Goal: Information Seeking & Learning: Check status

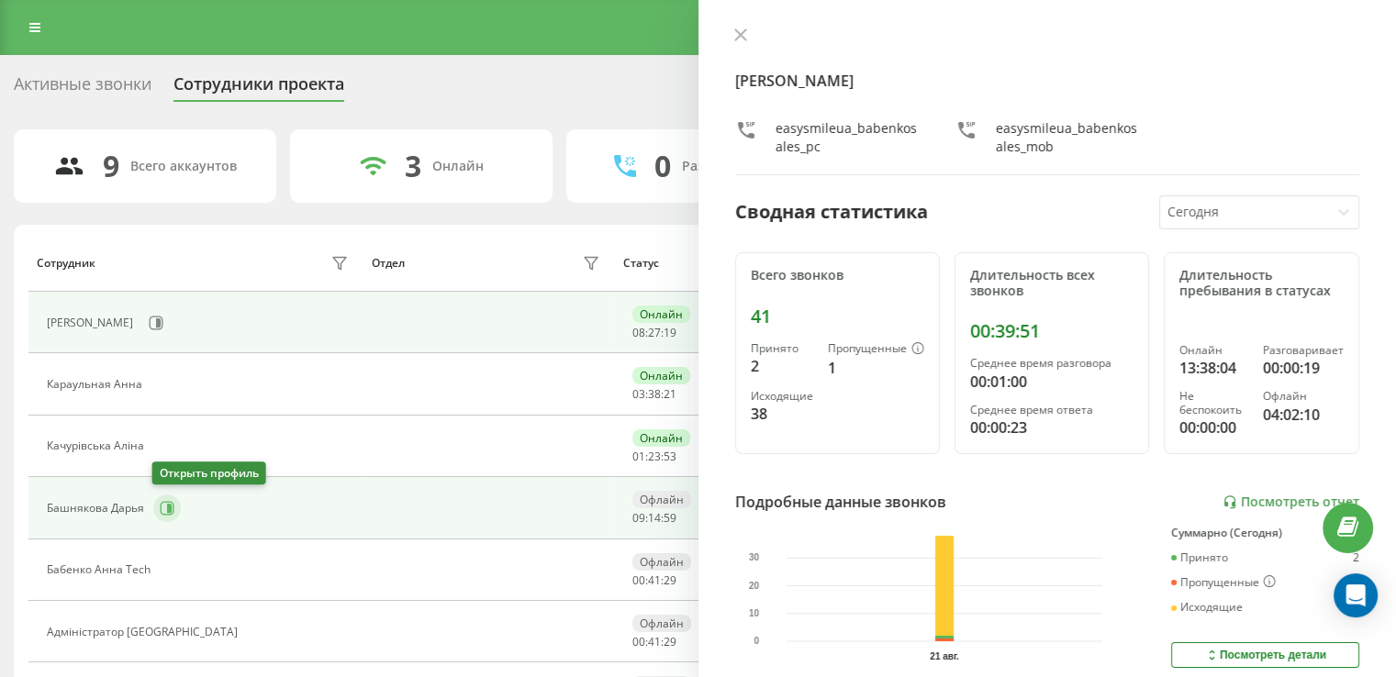
click at [157, 508] on button at bounding box center [167, 509] width 28 height 28
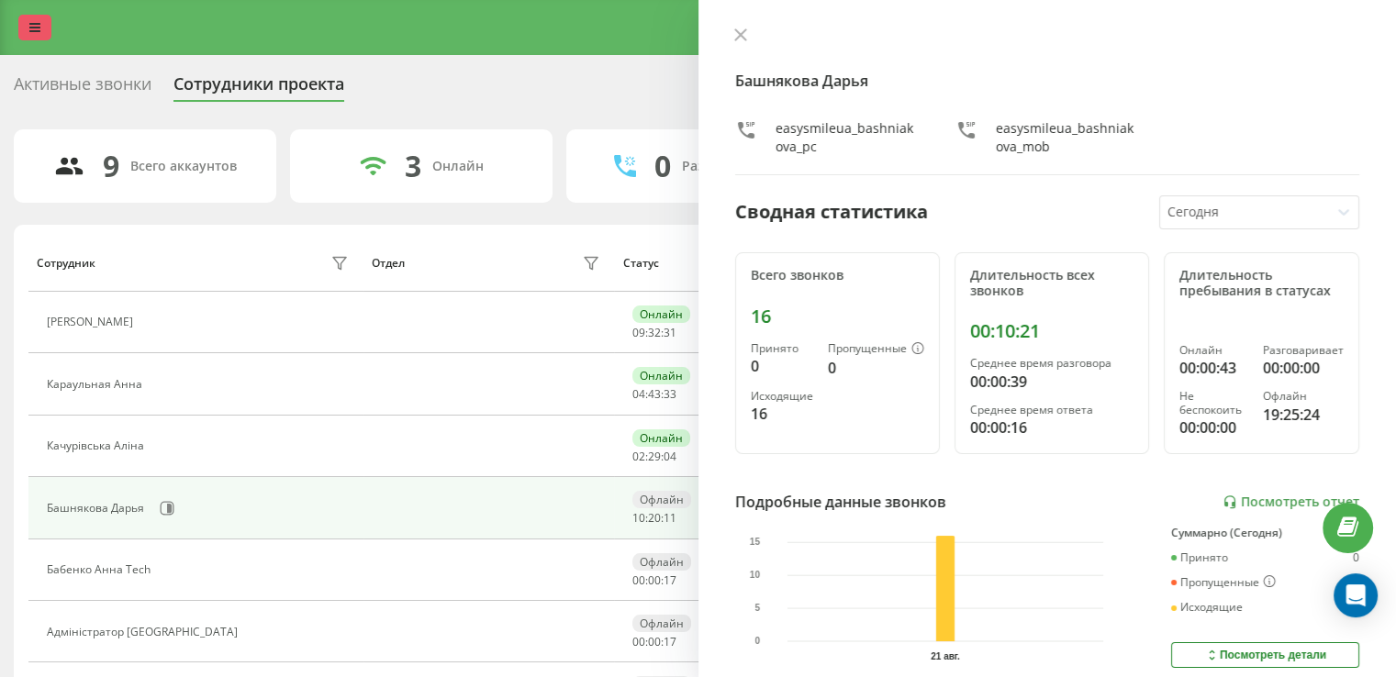
click at [44, 27] on link at bounding box center [34, 28] width 33 height 26
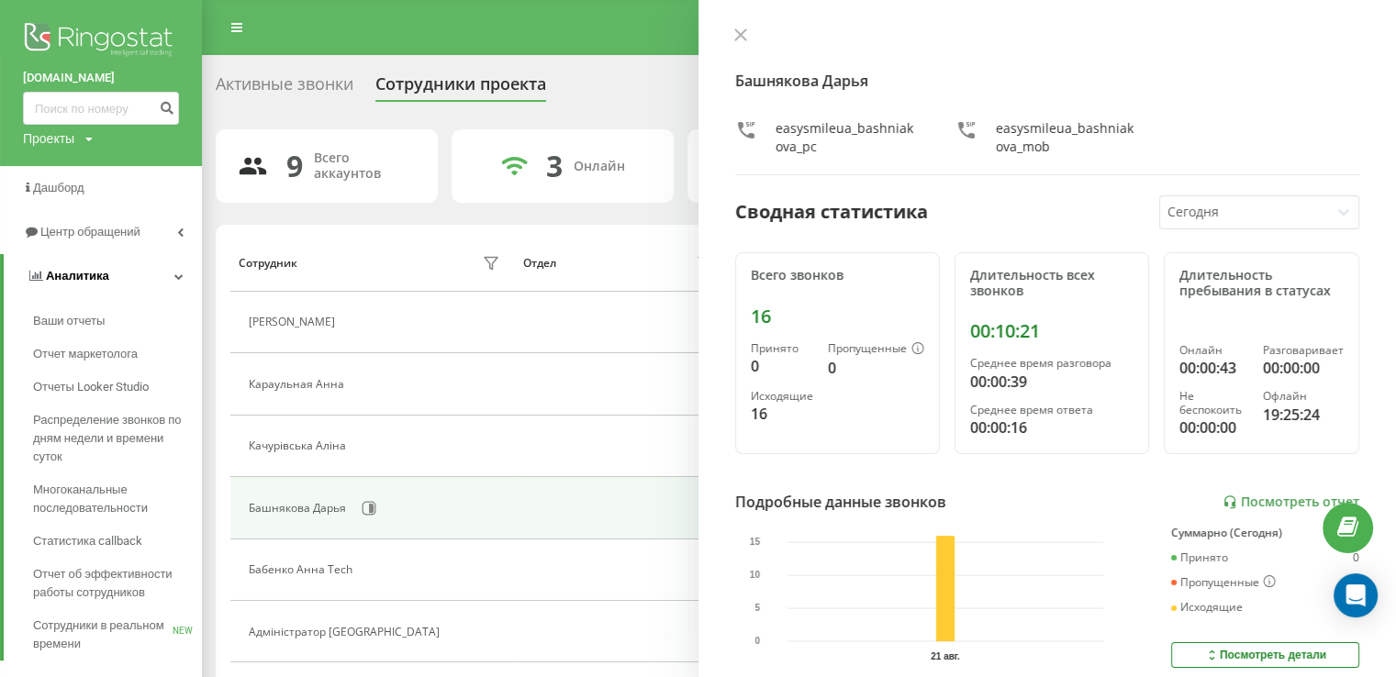
click at [103, 276] on span "Аналитика" at bounding box center [77, 276] width 63 height 14
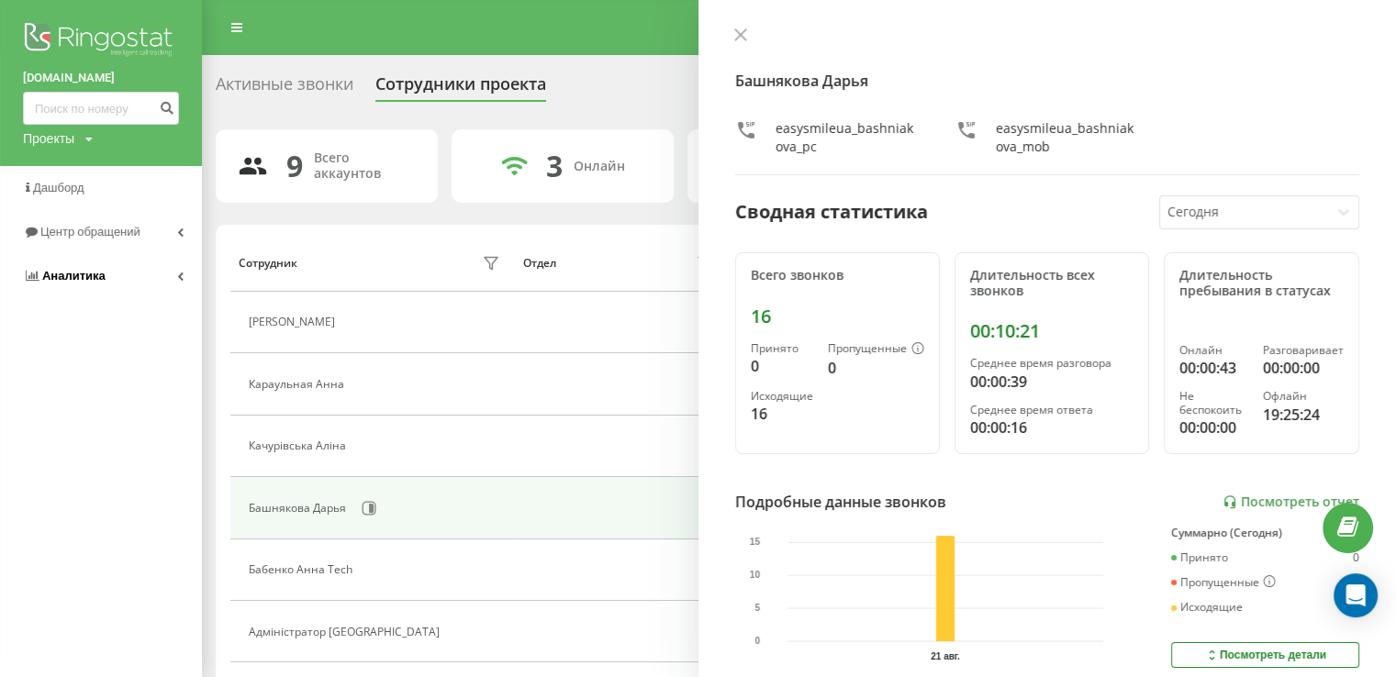
click at [103, 276] on link "Аналитика" at bounding box center [101, 276] width 202 height 44
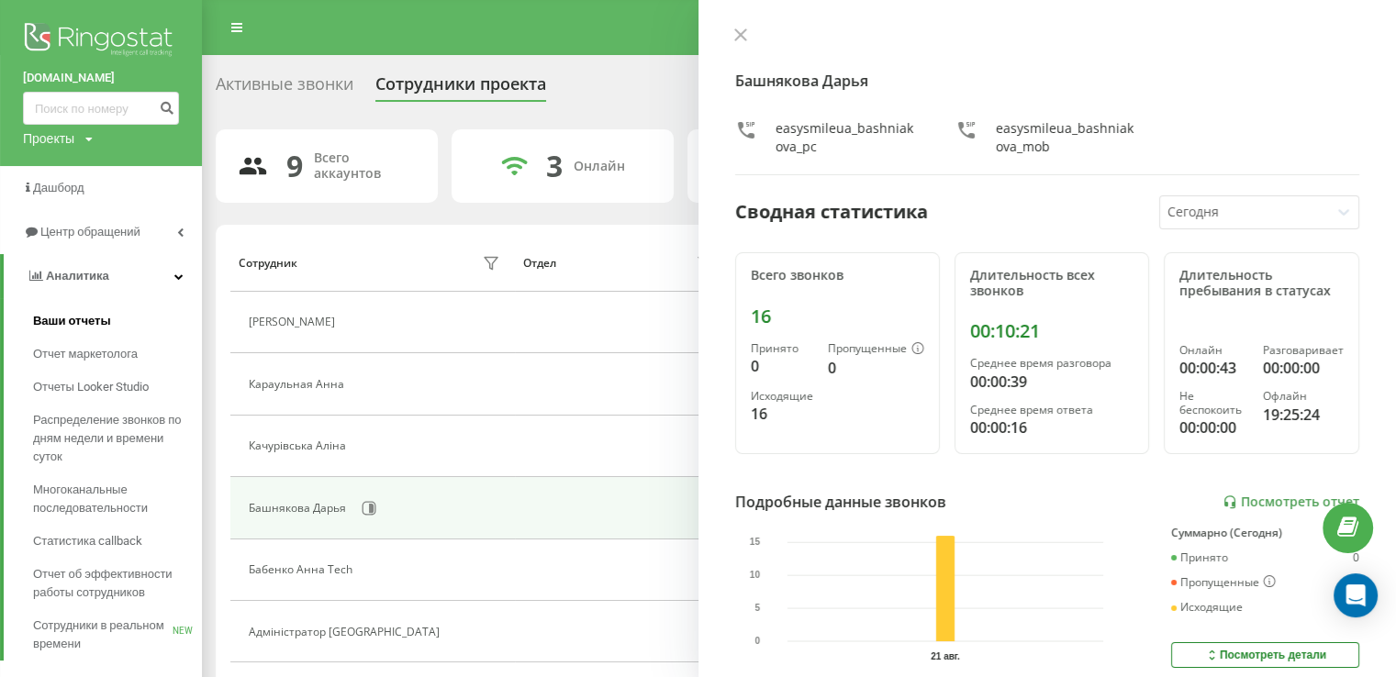
click at [88, 314] on span "Ваши отчеты" at bounding box center [72, 321] width 78 height 18
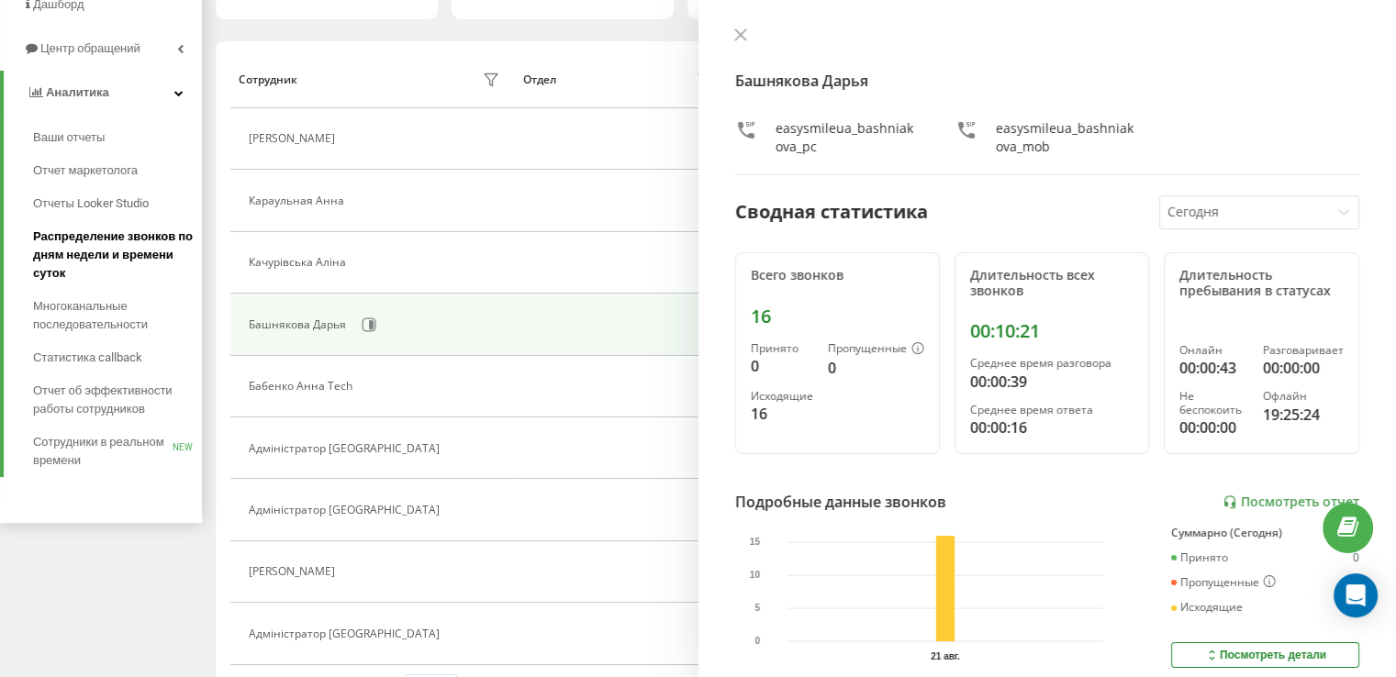
scroll to position [238, 0]
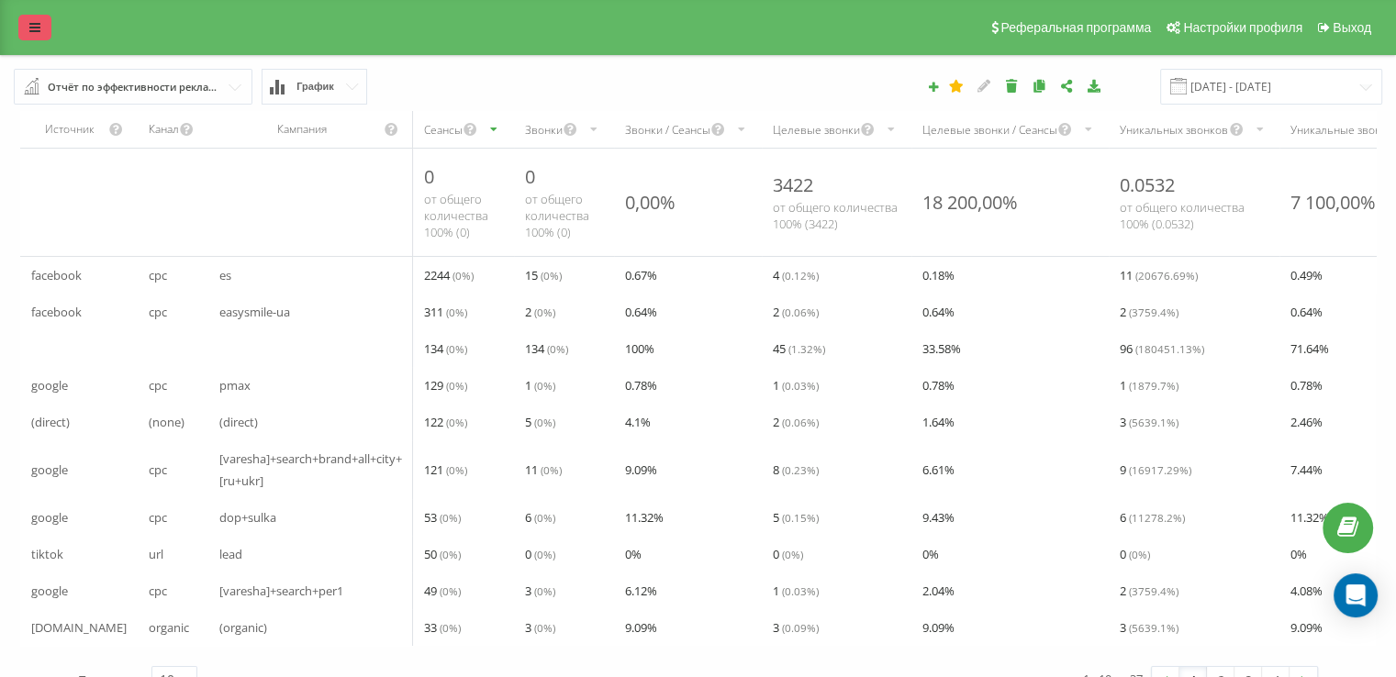
click at [45, 29] on link at bounding box center [34, 28] width 33 height 26
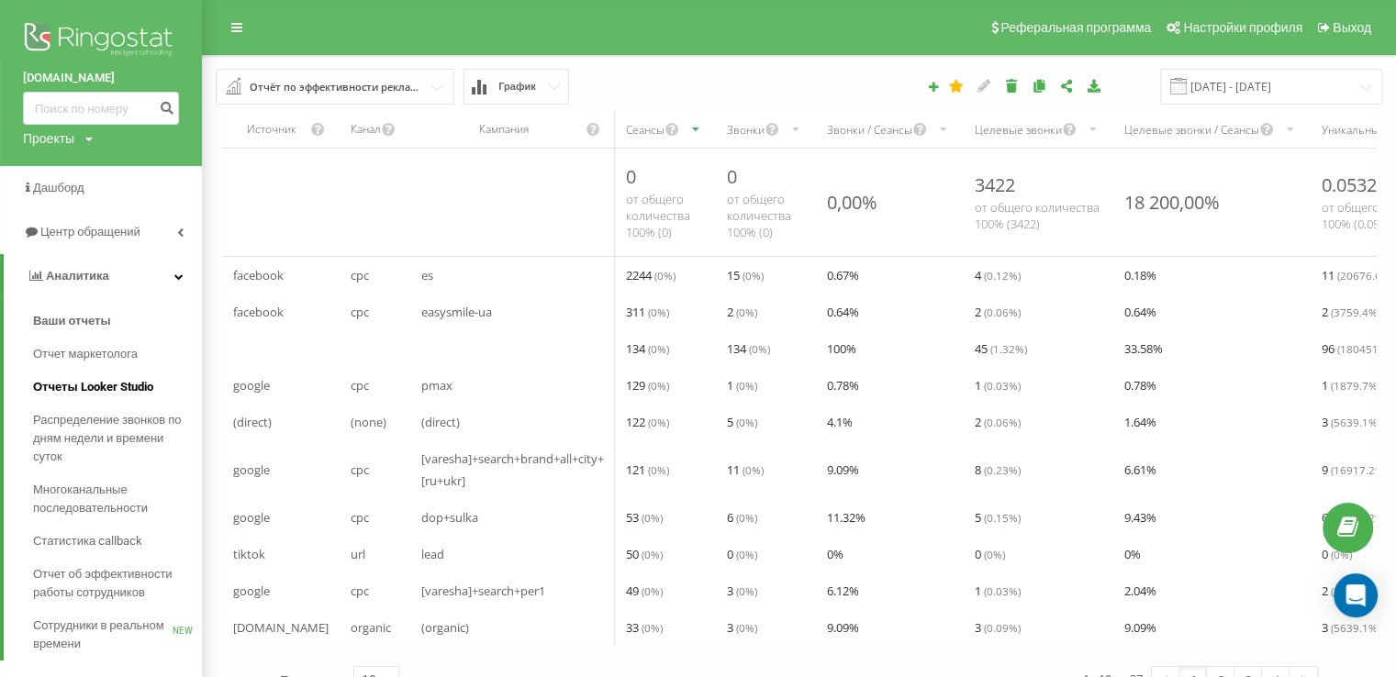
scroll to position [43, 0]
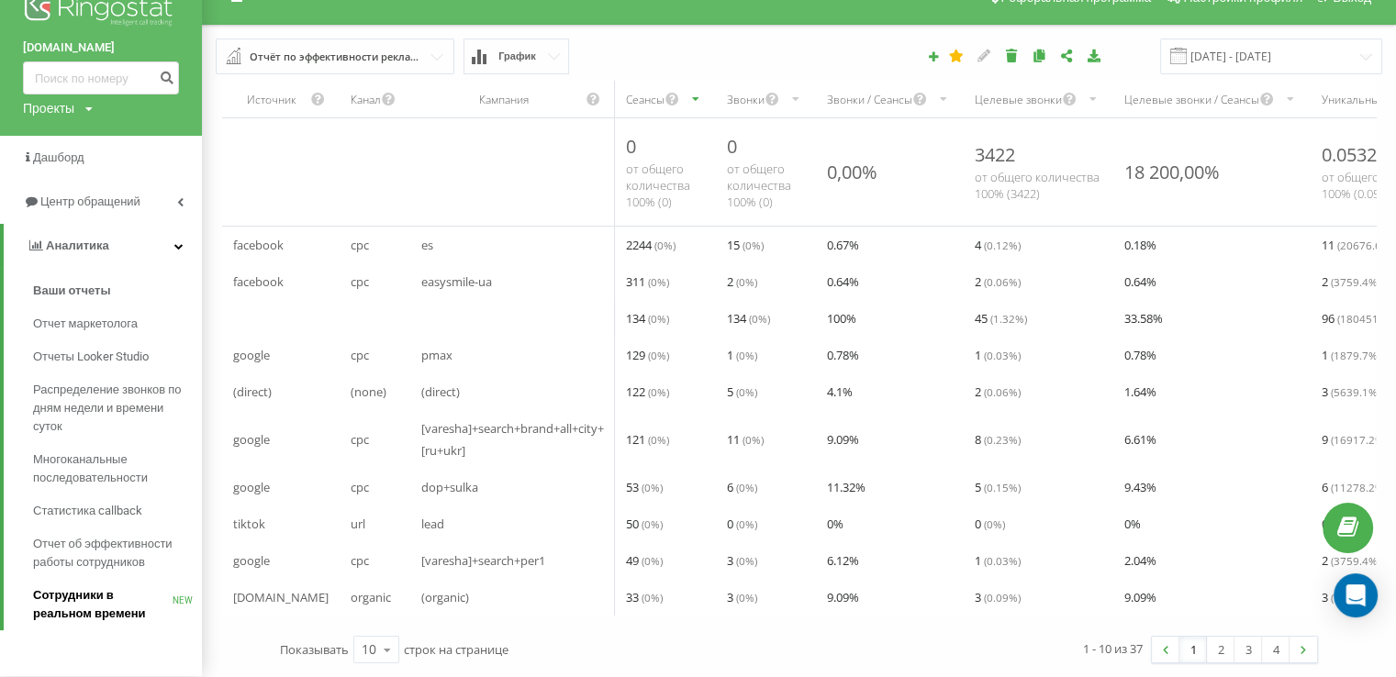
click at [65, 591] on span "Сотрудники в реальном времени" at bounding box center [102, 604] width 139 height 37
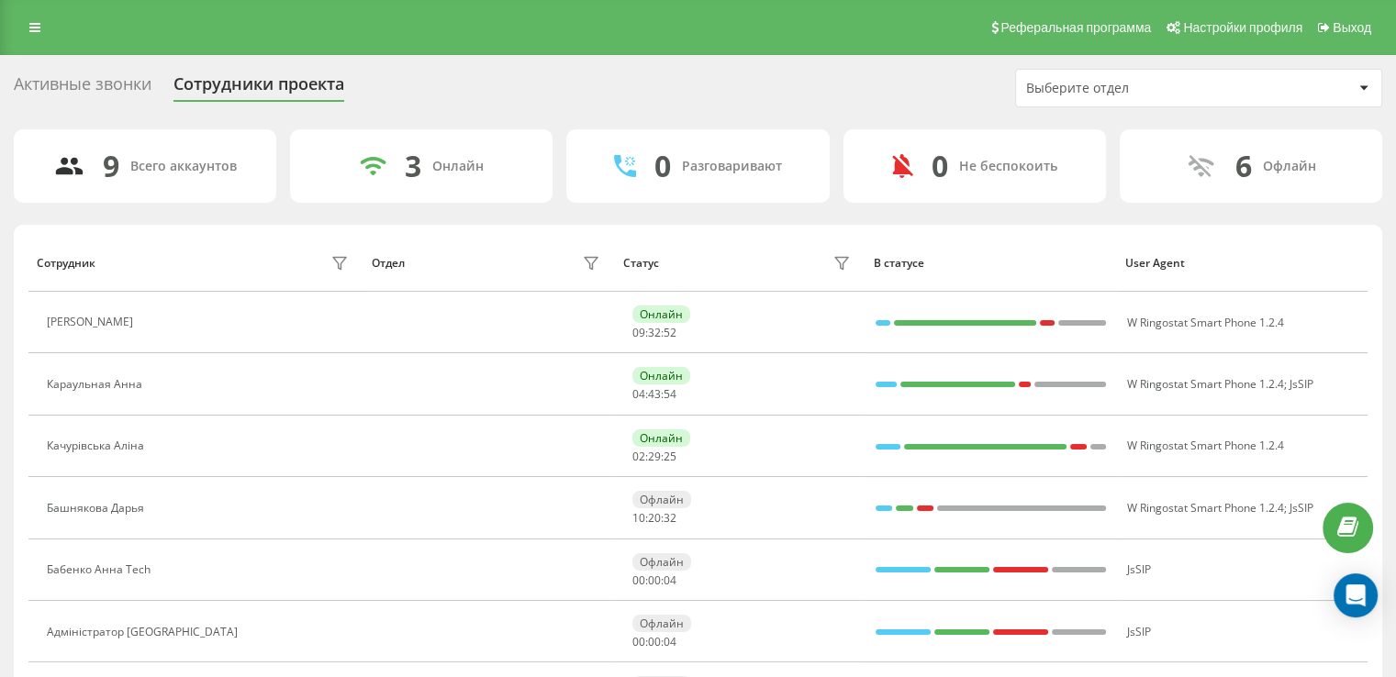
click at [1112, 95] on div "Выберите отдел" at bounding box center [1135, 89] width 219 height 16
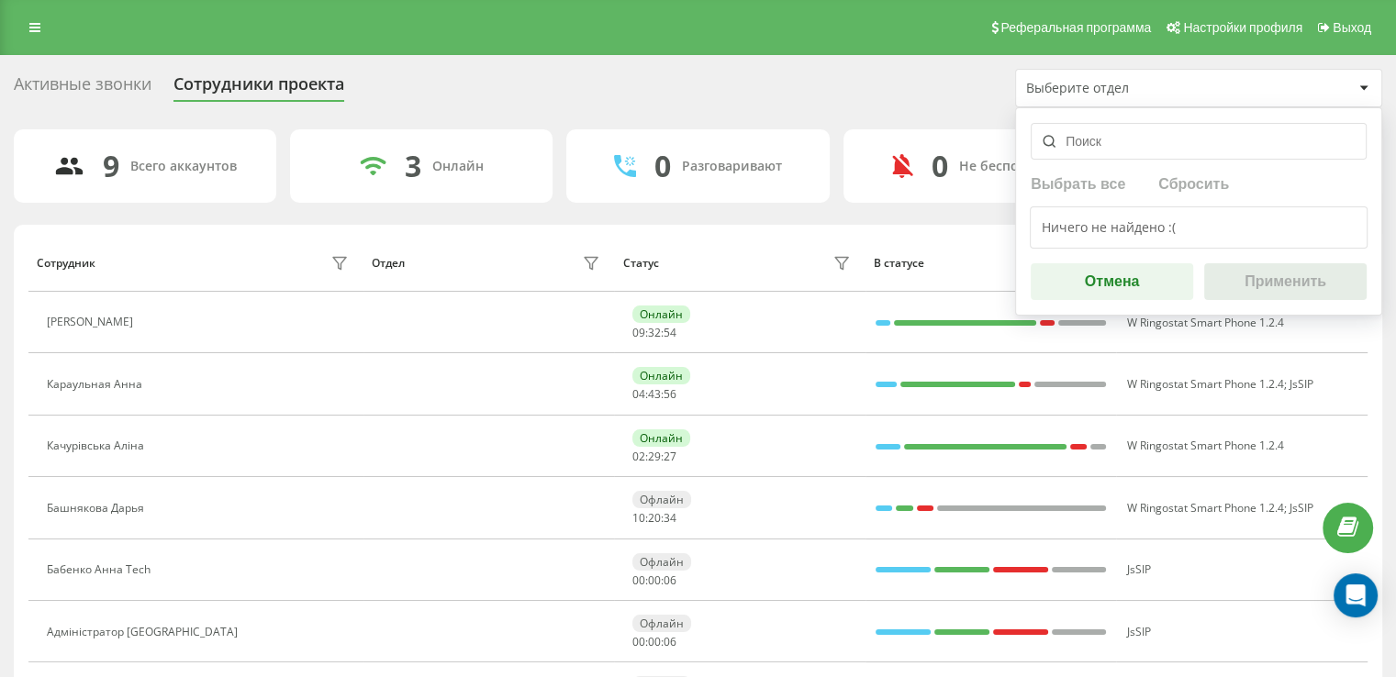
click at [1097, 147] on input "text" at bounding box center [1198, 141] width 336 height 37
type input "ба"
click at [50, 30] on link at bounding box center [34, 28] width 33 height 26
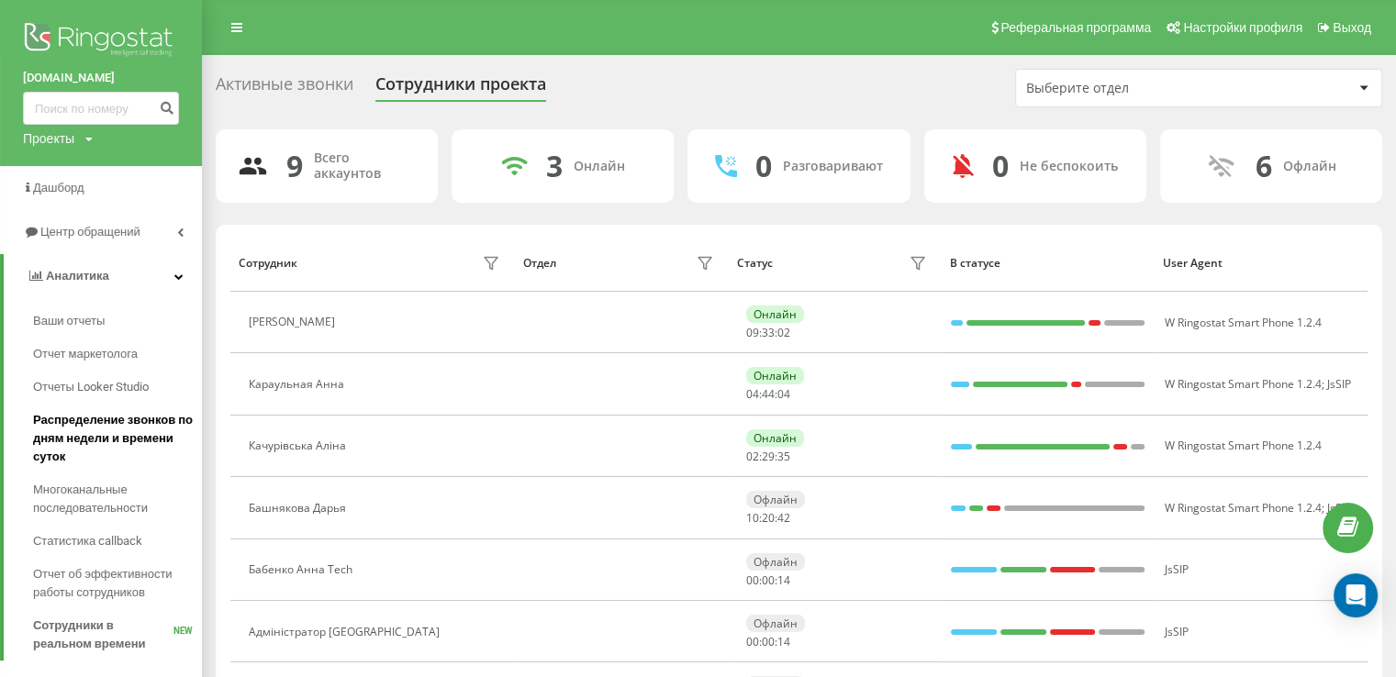
scroll to position [238, 0]
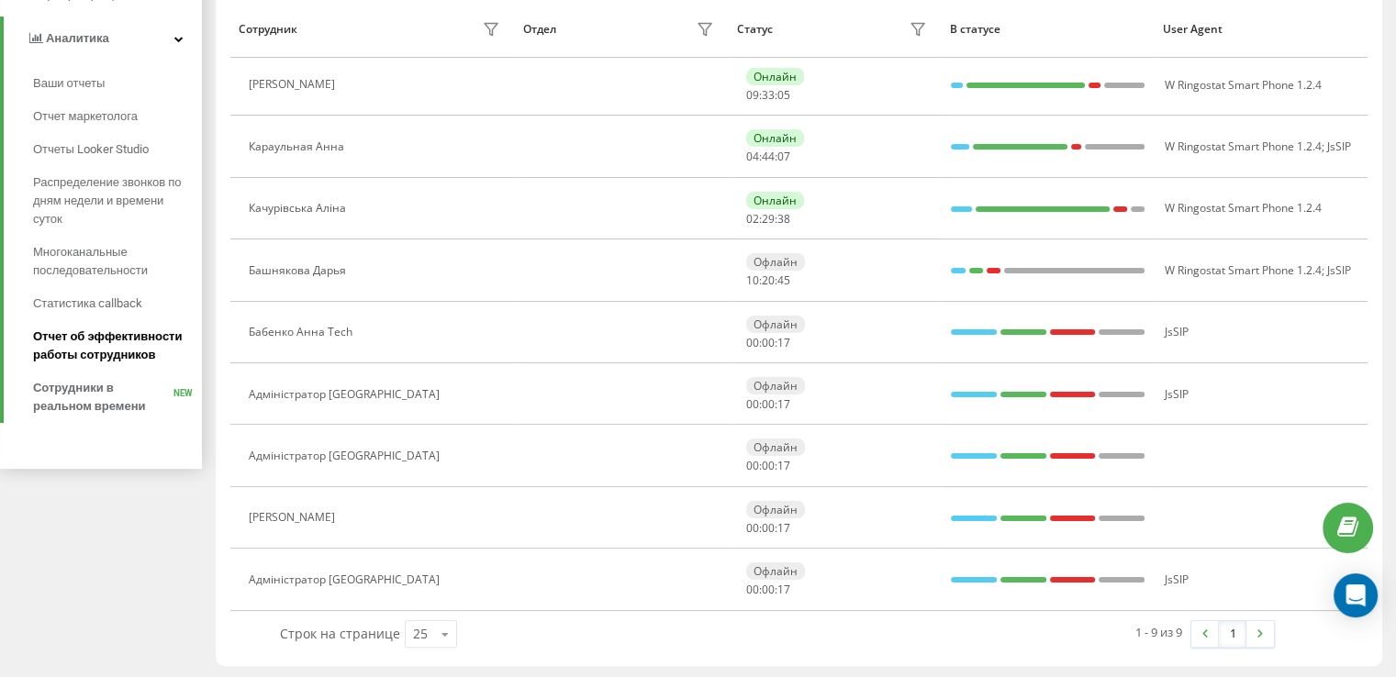
click at [75, 346] on span "Отчет об эффективности работы сотрудников" at bounding box center [113, 346] width 160 height 37
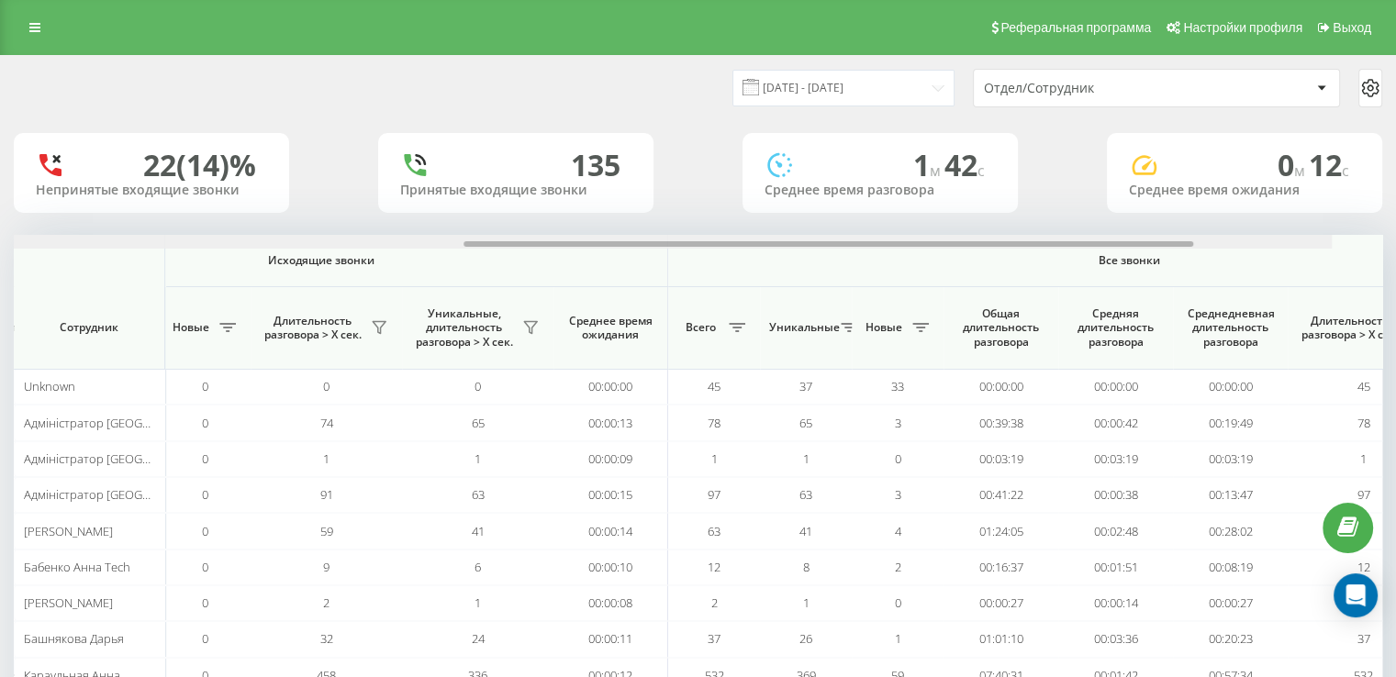
scroll to position [0, 1192]
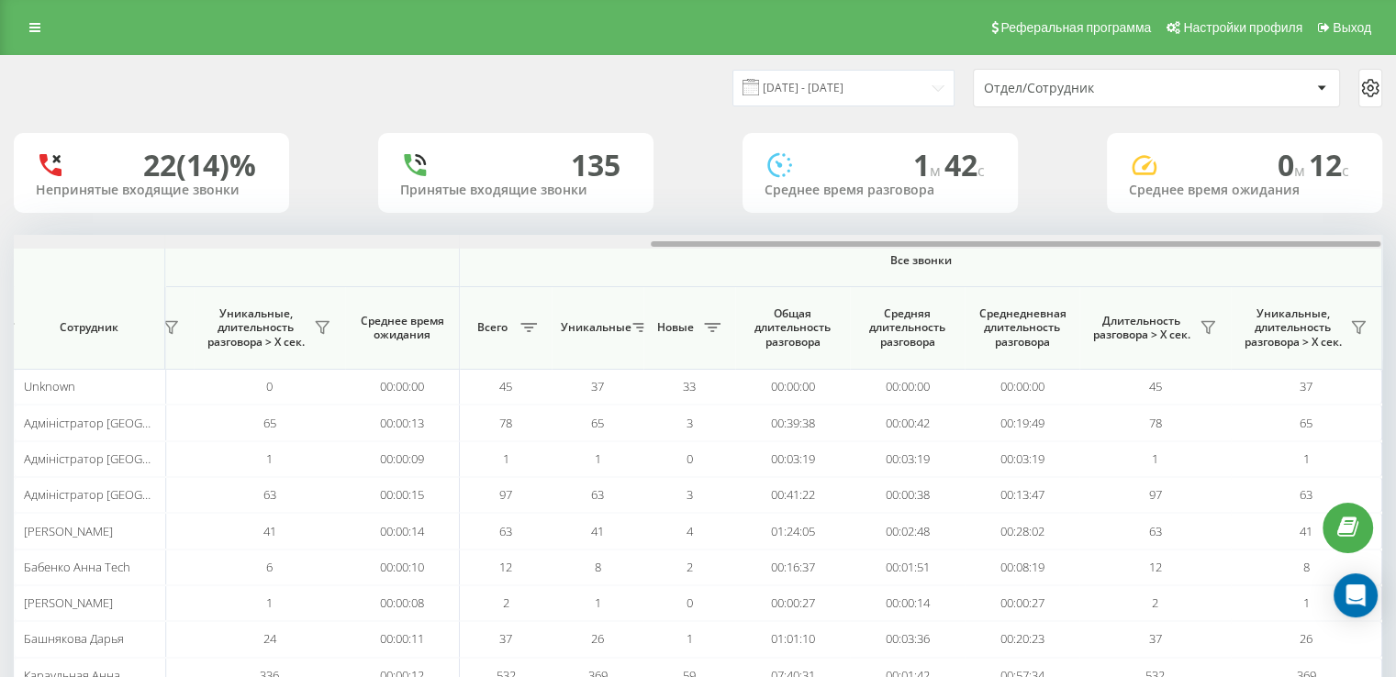
drag, startPoint x: 655, startPoint y: 241, endPoint x: 1397, endPoint y: 204, distance: 743.3
click at [1395, 204] on html "[DOMAIN_NAME] Проекты [DOMAIN_NAME] Дашборд Центр обращений Аналитика Ваши отче…" at bounding box center [698, 338] width 1396 height 677
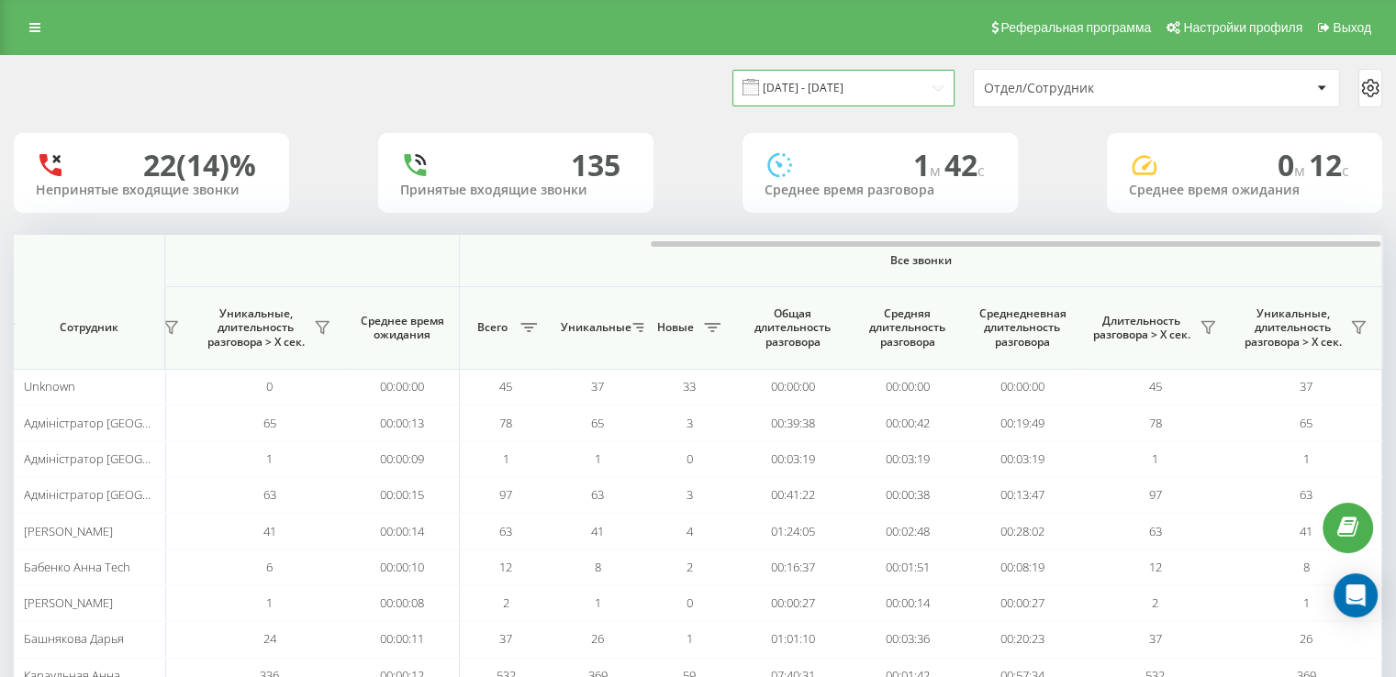
click at [878, 84] on input "[DATE] - [DATE]" at bounding box center [843, 88] width 222 height 36
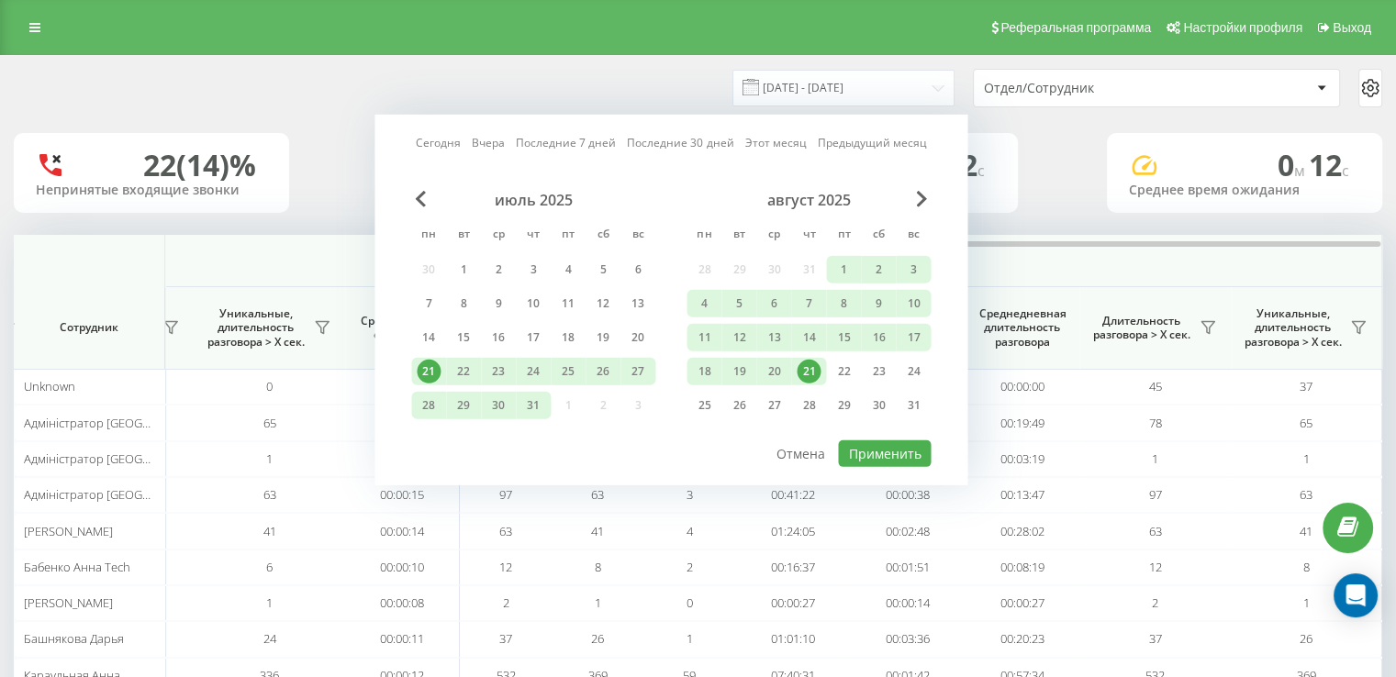
click at [805, 371] on div "21" at bounding box center [808, 372] width 24 height 24
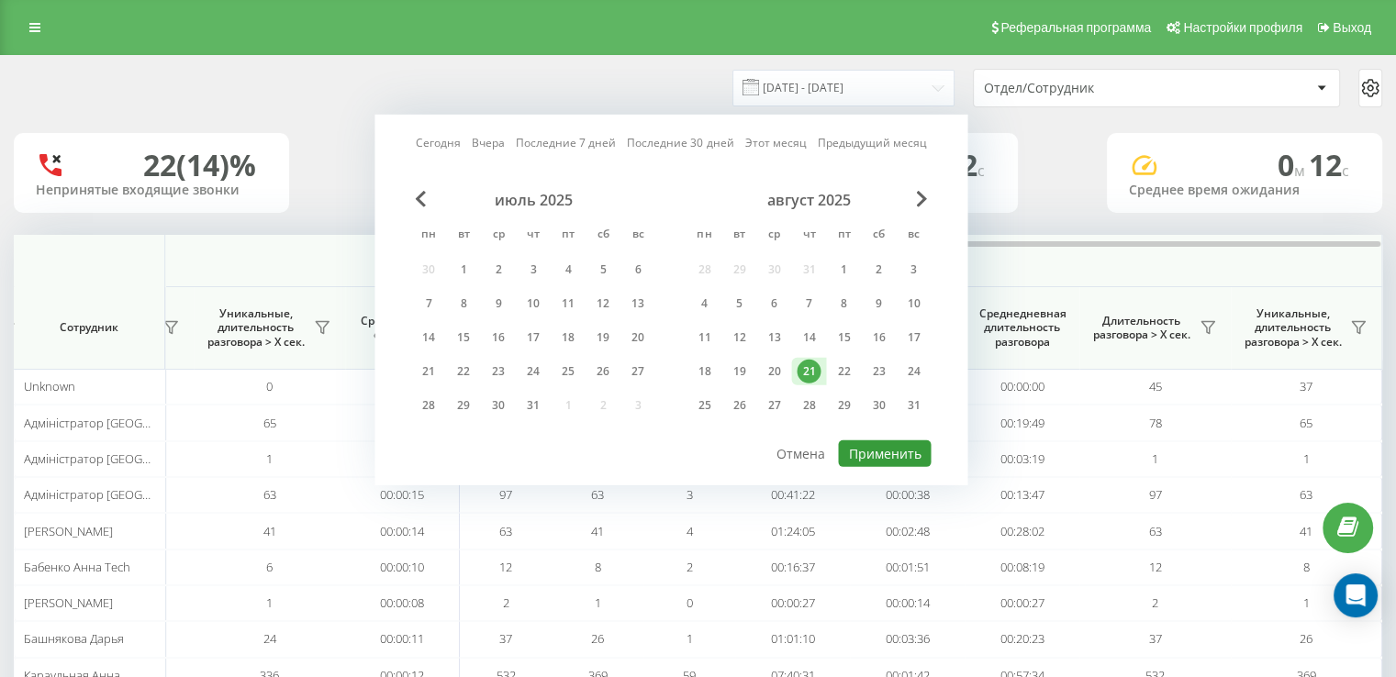
click at [877, 446] on button "Применить" at bounding box center [884, 453] width 93 height 27
type input "[DATE] - [DATE]"
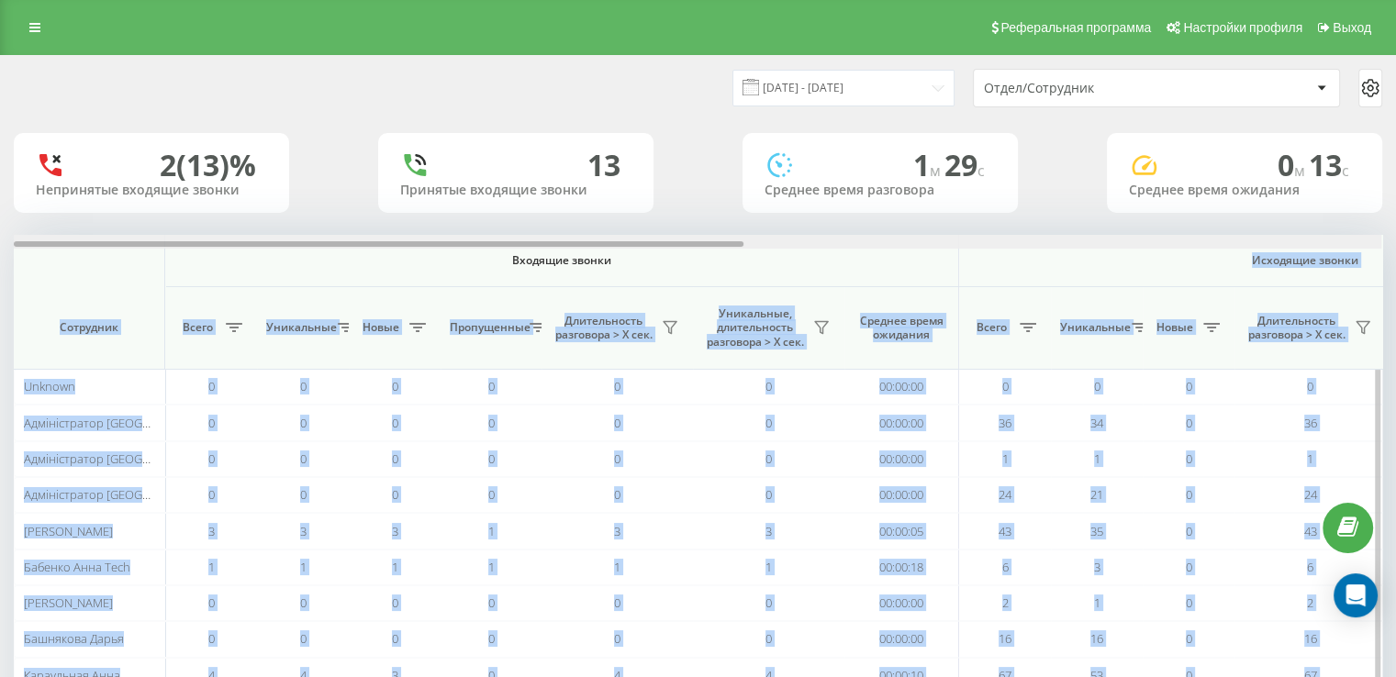
drag, startPoint x: 705, startPoint y: 249, endPoint x: 833, endPoint y: 244, distance: 128.5
click at [833, 244] on div "Входящие звонки Исходящие звонки Все звонки Сотрудник Всего Уникальные Новые Пр…" at bounding box center [698, 482] width 1368 height 495
click at [679, 247] on div at bounding box center [378, 244] width 729 height 6
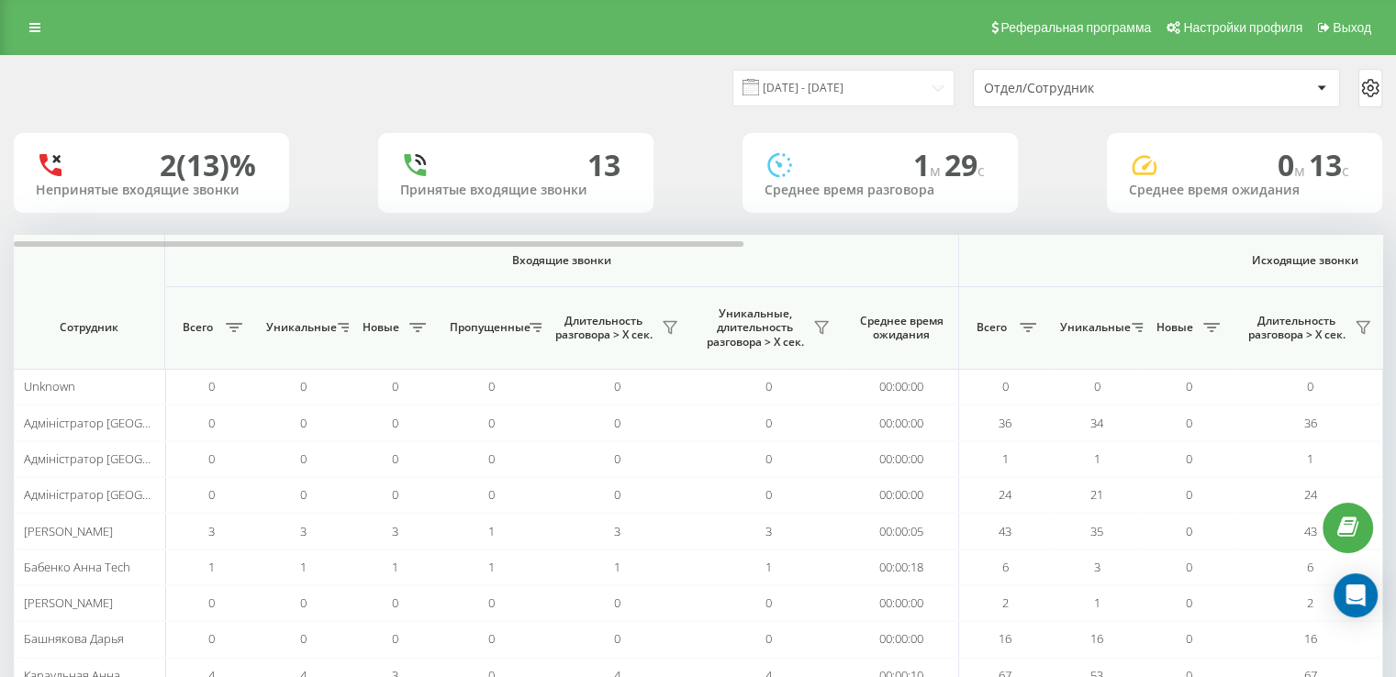
click at [718, 210] on div "2 (13)% Непринятые входящие звонки 13 Принятые входящие звонки 1 м 29 c Среднее…" at bounding box center [698, 173] width 1368 height 80
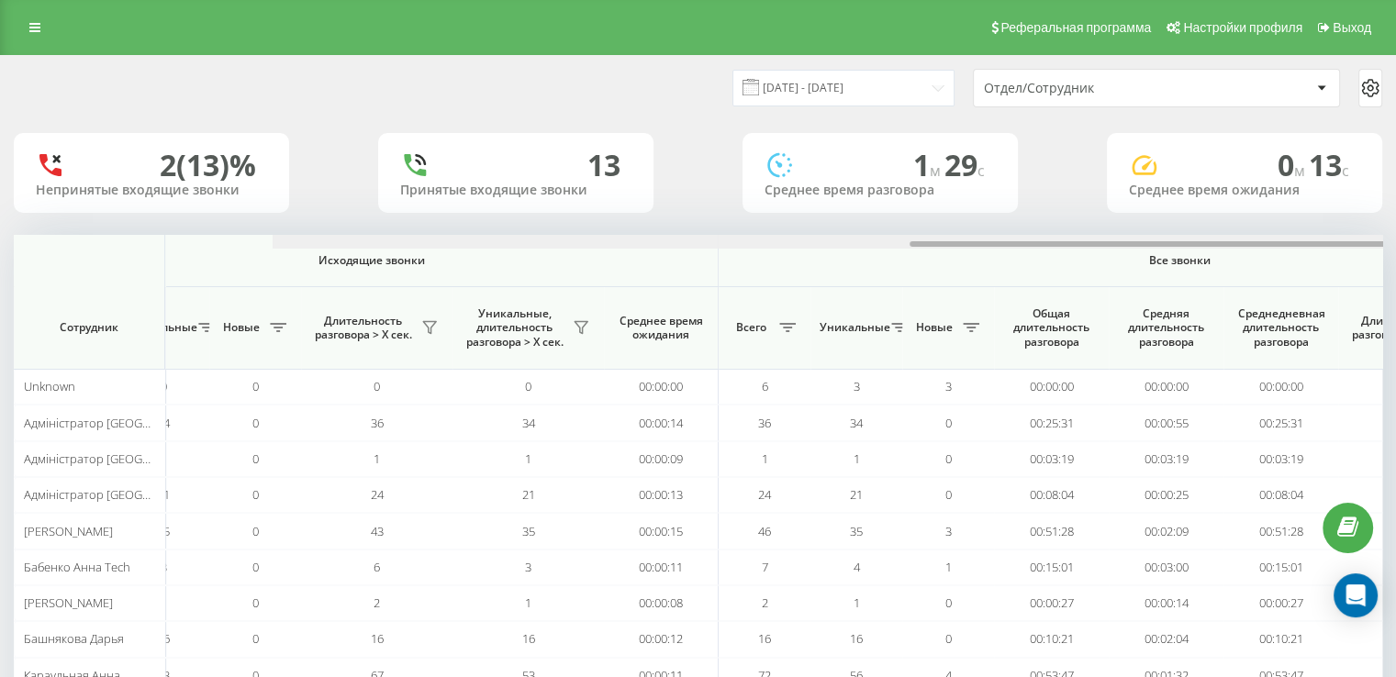
scroll to position [0, 1192]
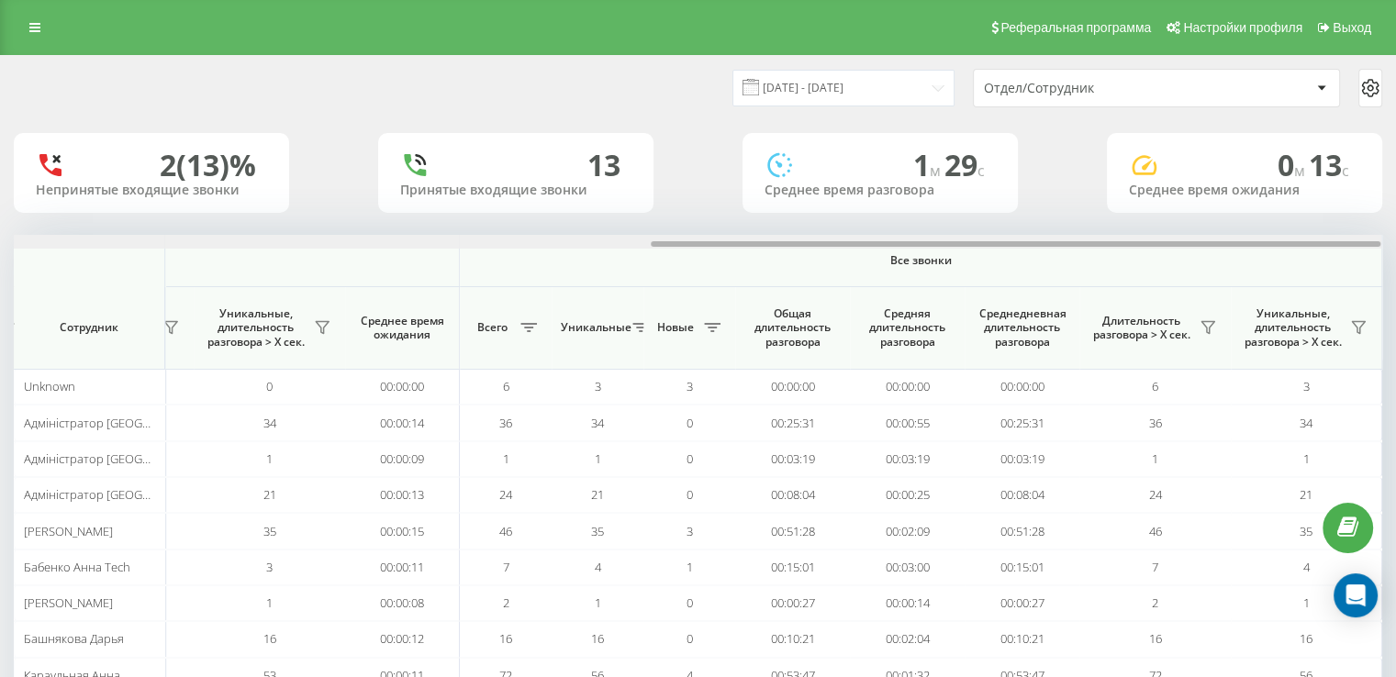
drag, startPoint x: 716, startPoint y: 246, endPoint x: 1393, endPoint y: 233, distance: 677.3
click at [1393, 233] on div "[DATE] - [DATE] Отдел/Сотрудник 2 (13)% Непринятые входящие звонки 13 Принятые …" at bounding box center [698, 437] width 1396 height 764
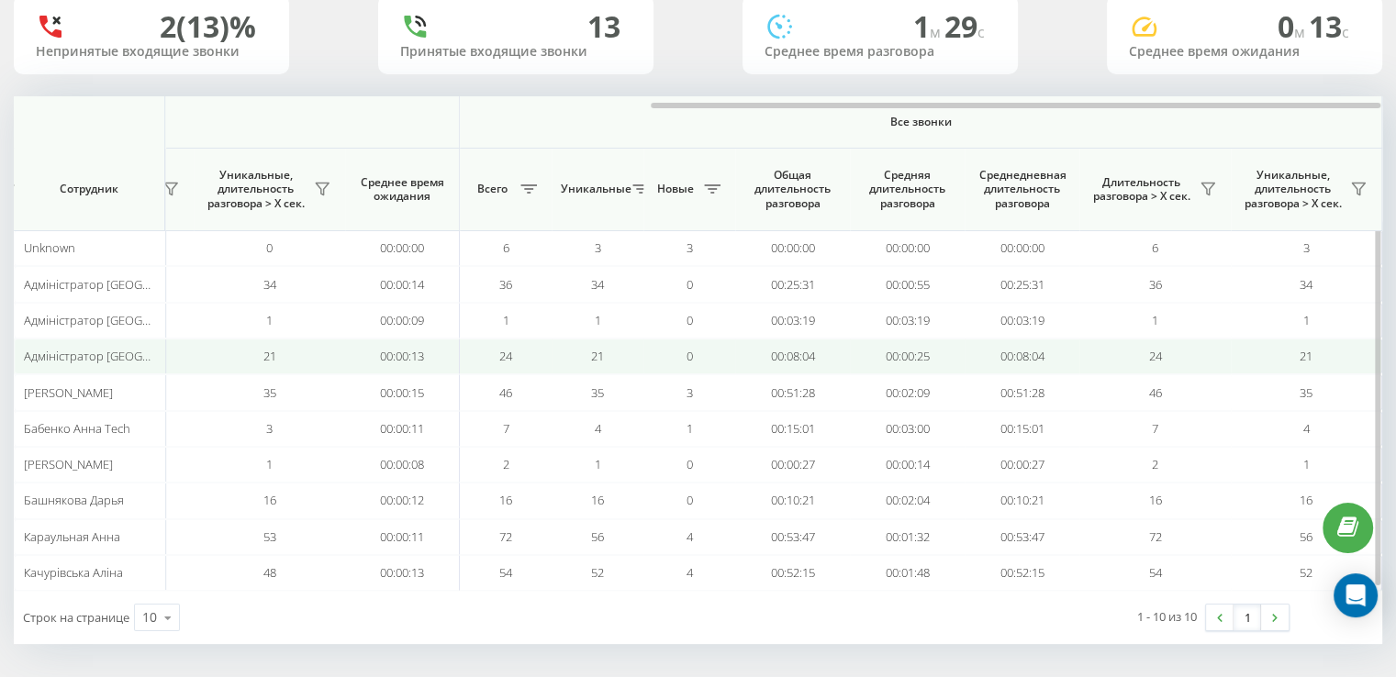
scroll to position [0, 0]
